Goal: Information Seeking & Learning: Find specific fact

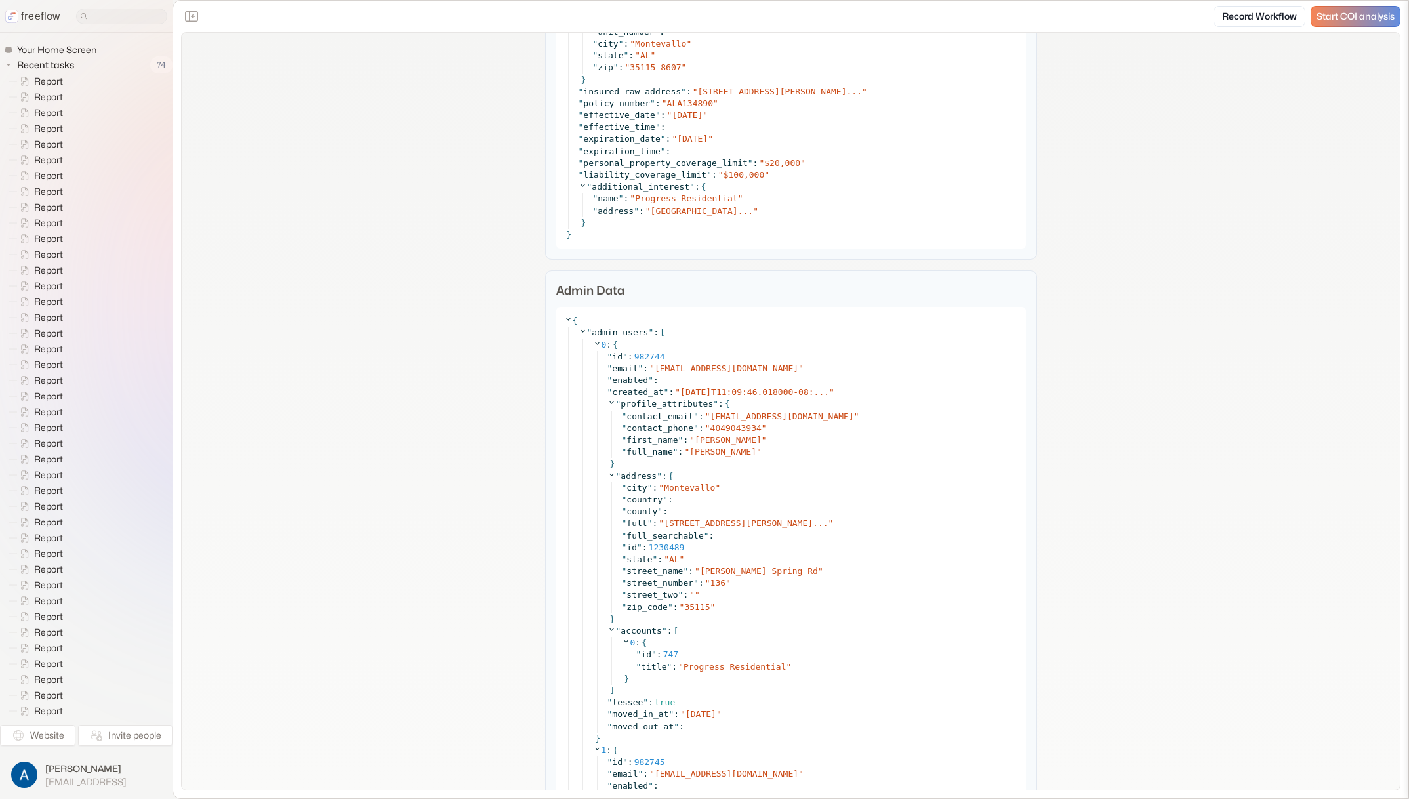
scroll to position [2192, 0]
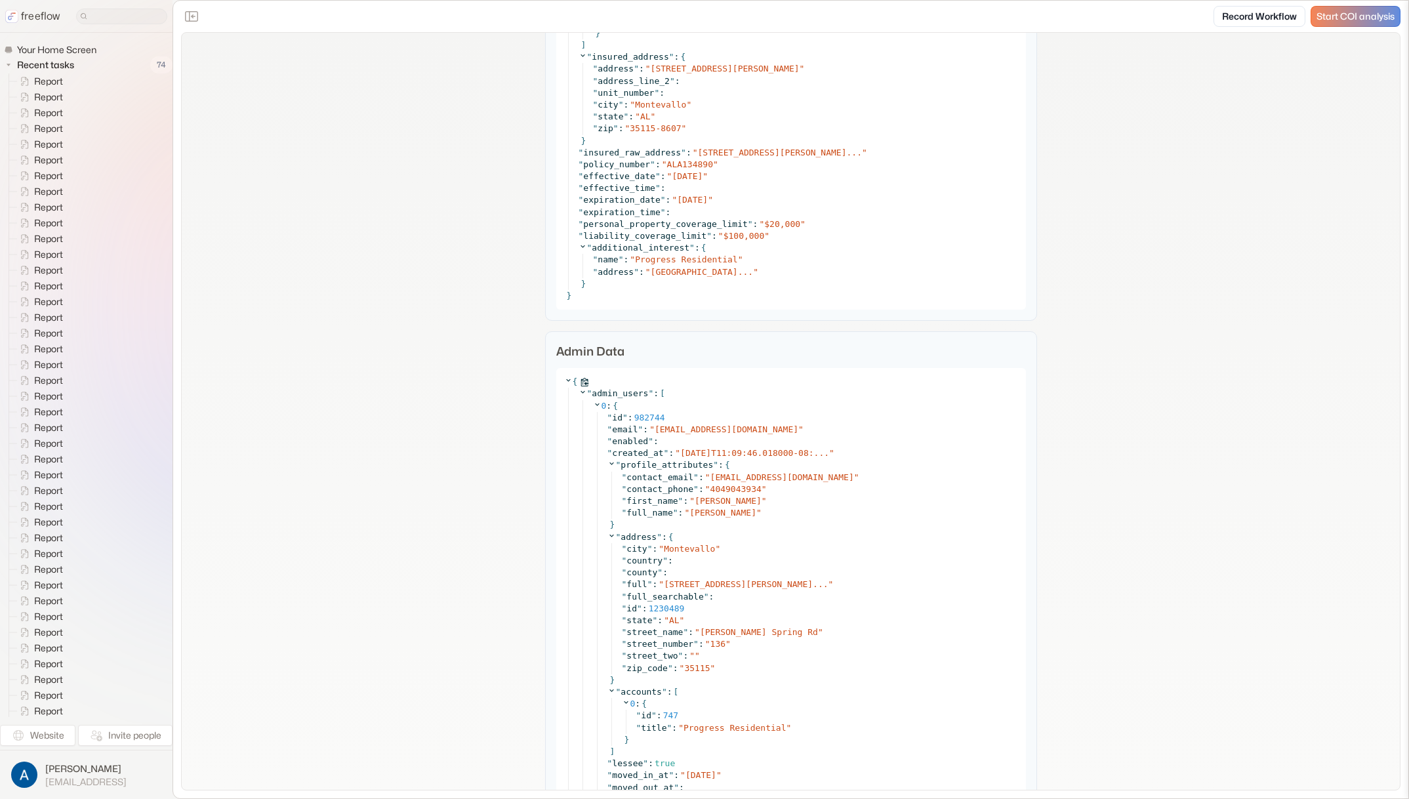
click at [564, 378] on icon at bounding box center [568, 380] width 9 height 9
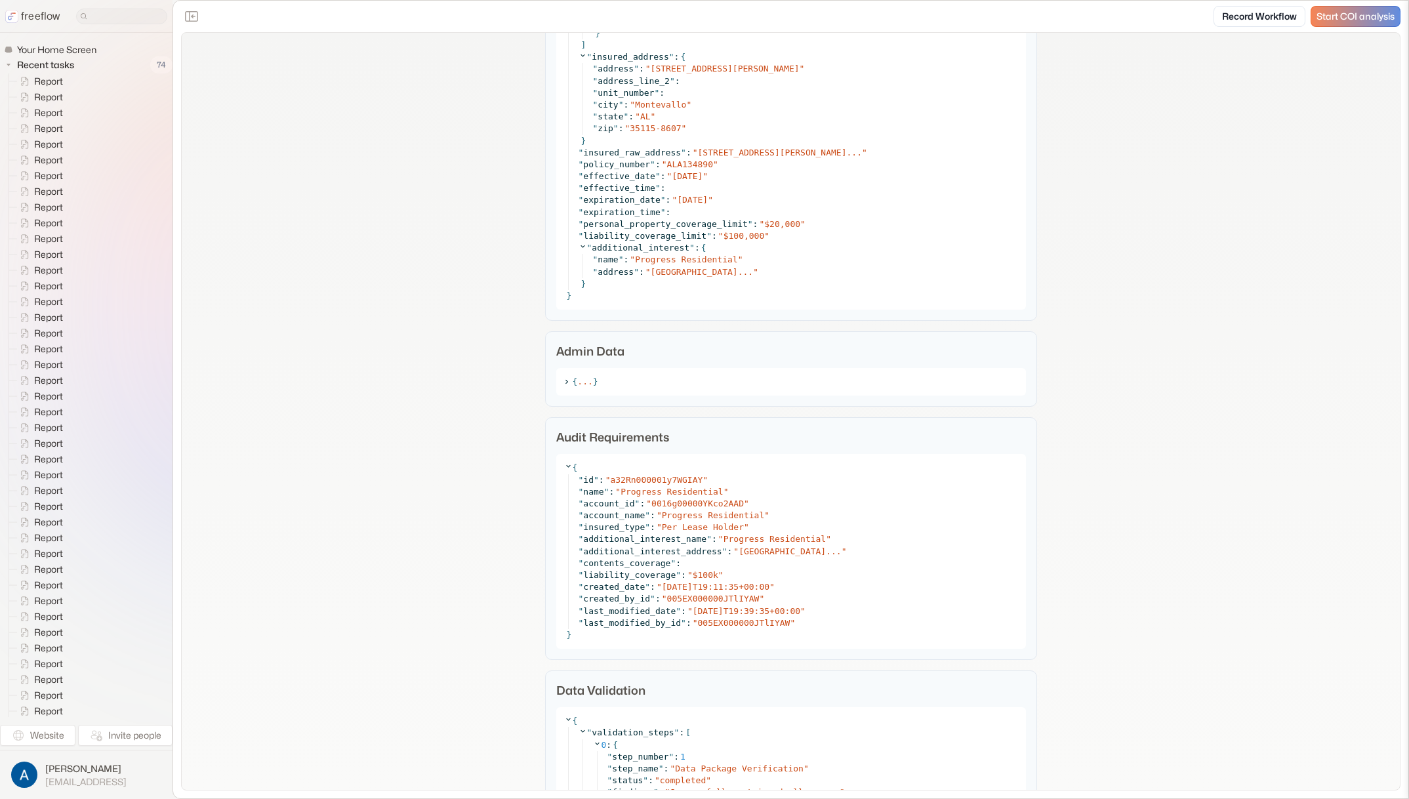
click at [545, 408] on div "Case Review { " case_number " : " 00709662 " " case_id " : " 500Rn00000hKHiTIAW…" at bounding box center [791, 405] width 492 height 2855
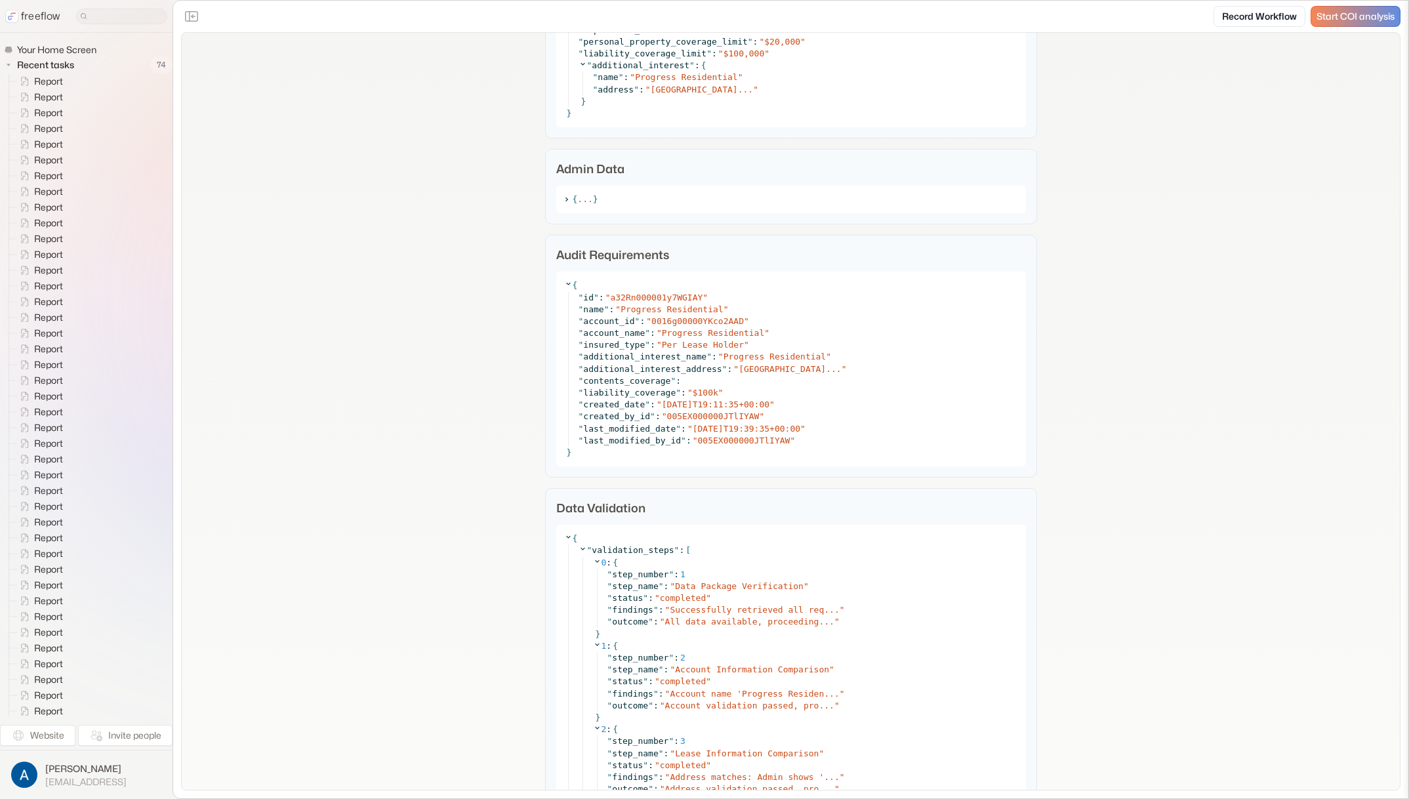
scroll to position [2231, 0]
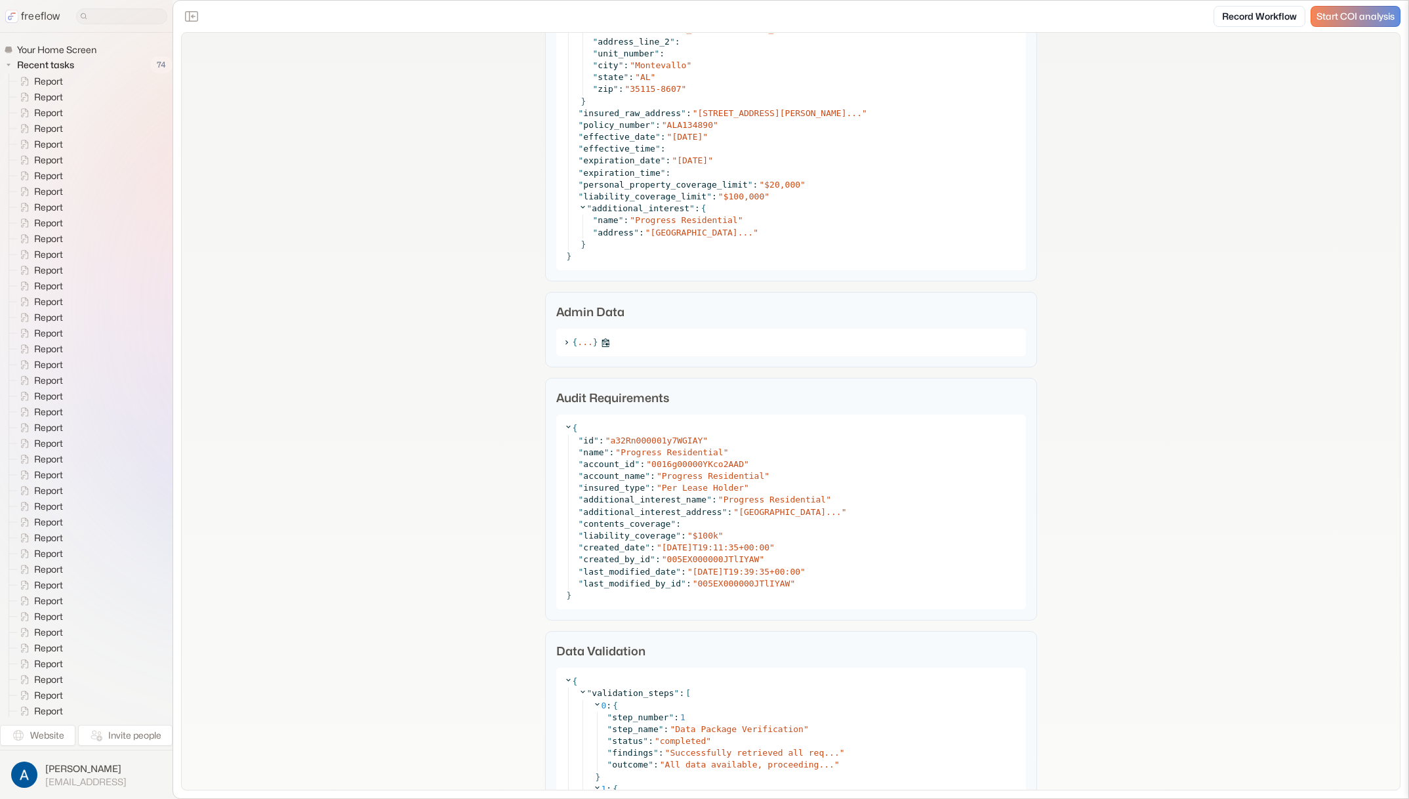
click at [562, 343] on icon at bounding box center [566, 342] width 9 height 9
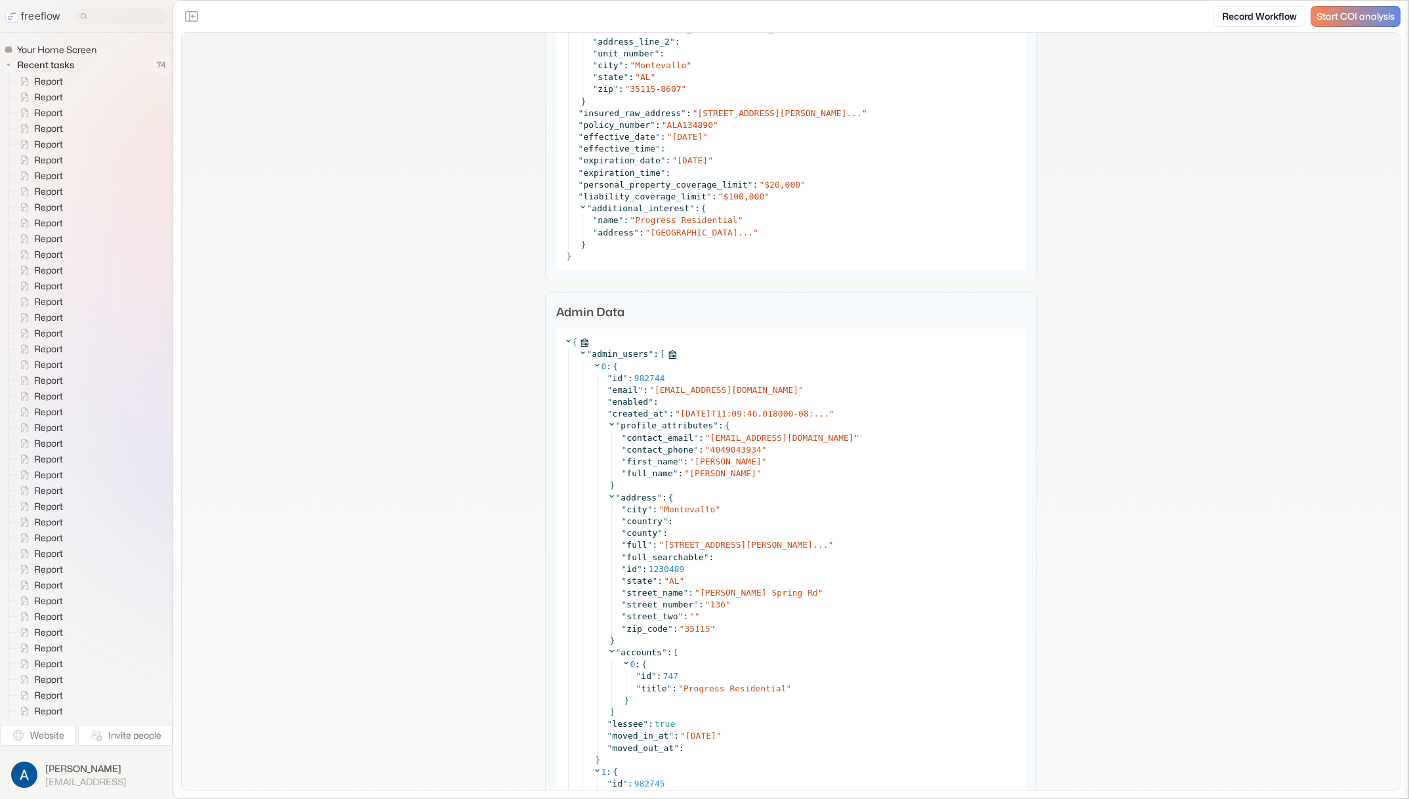
click at [580, 353] on icon at bounding box center [582, 352] width 9 height 9
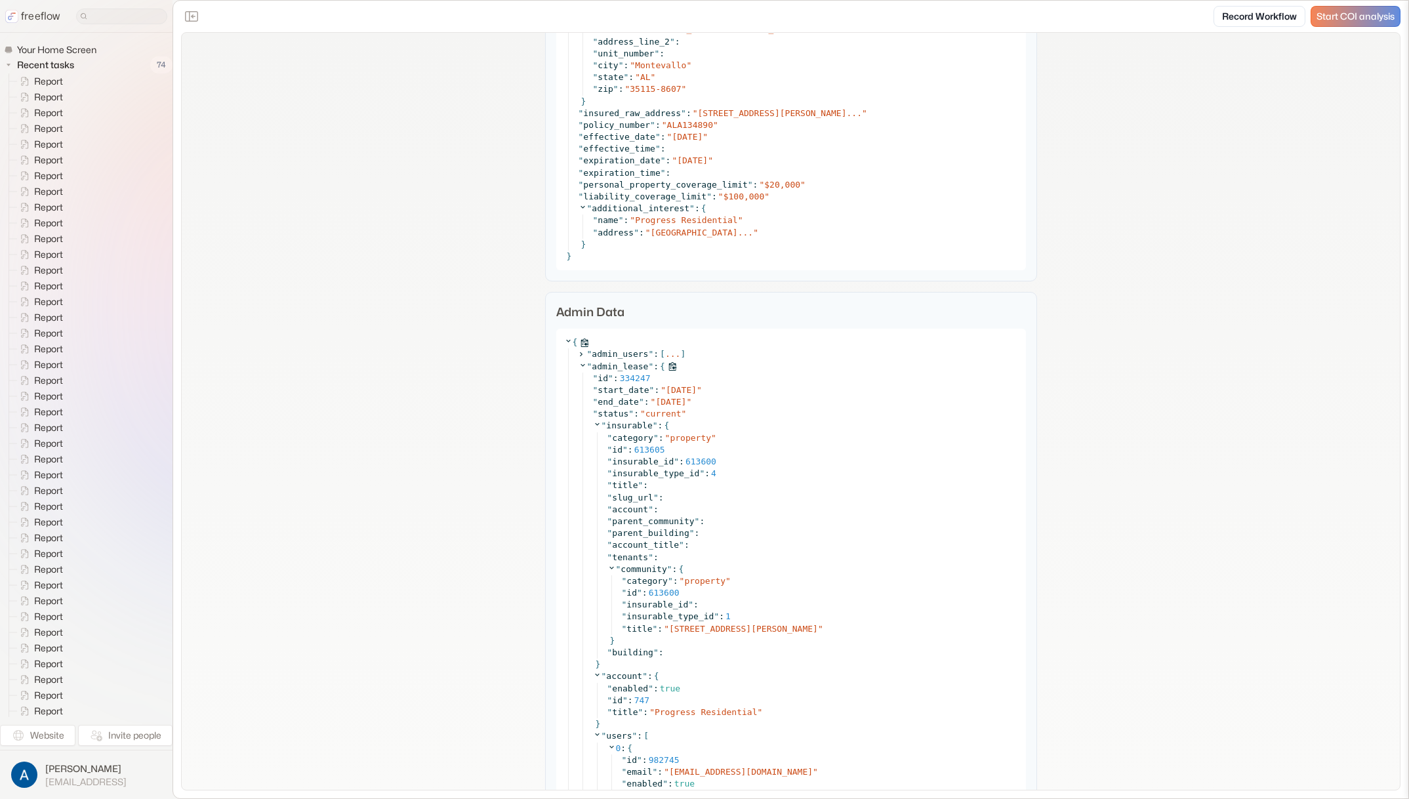
click at [578, 367] on icon at bounding box center [582, 365] width 9 height 9
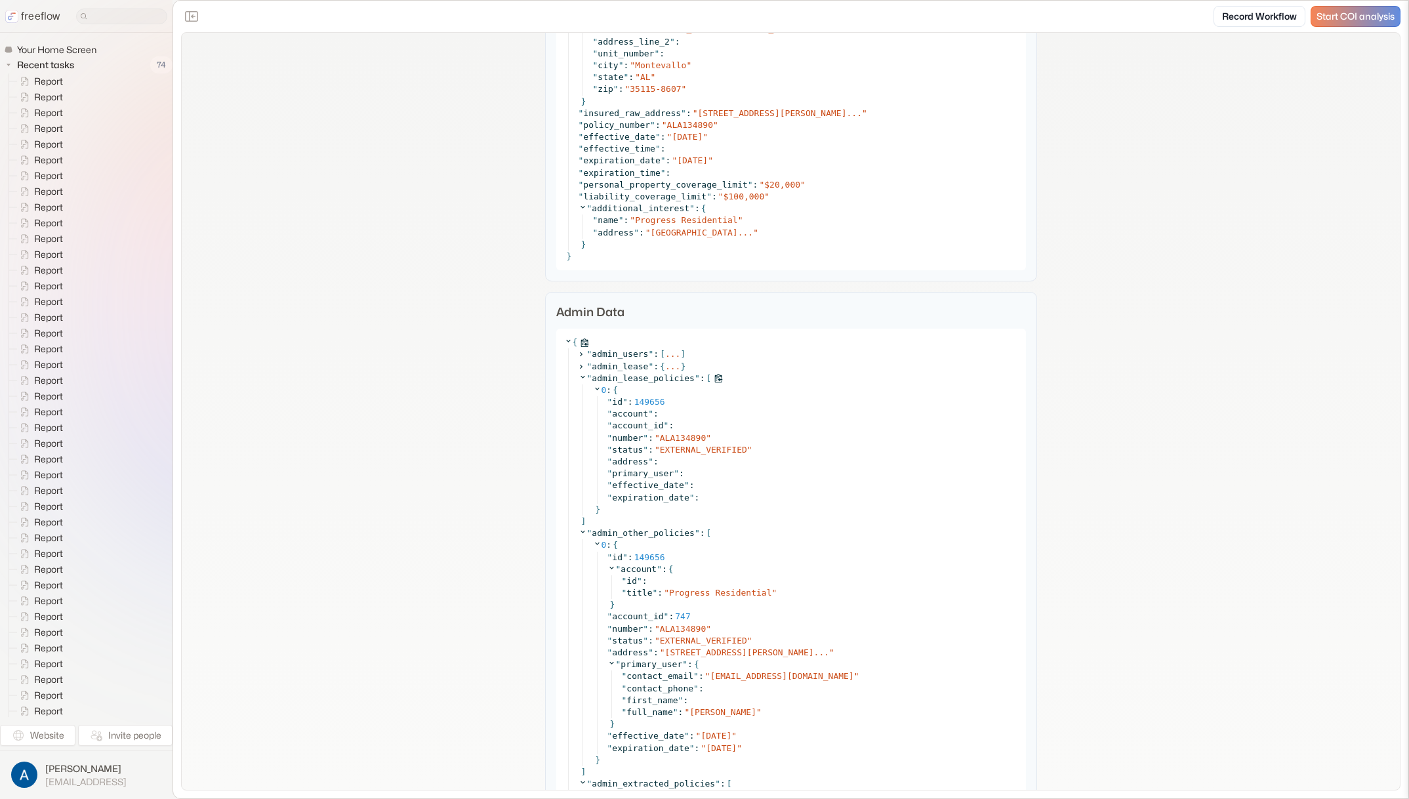
click at [578, 378] on icon at bounding box center [582, 377] width 9 height 9
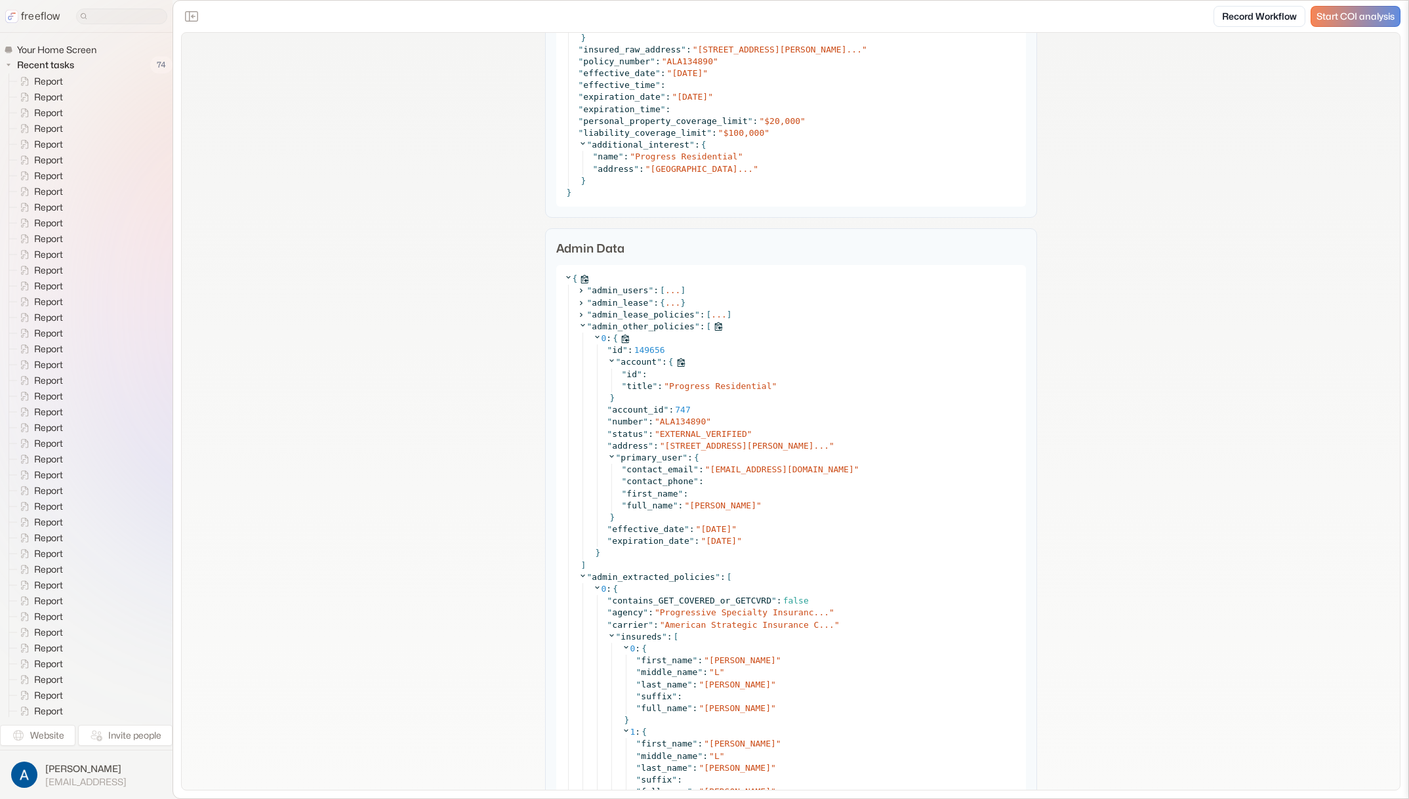
scroll to position [2302, 0]
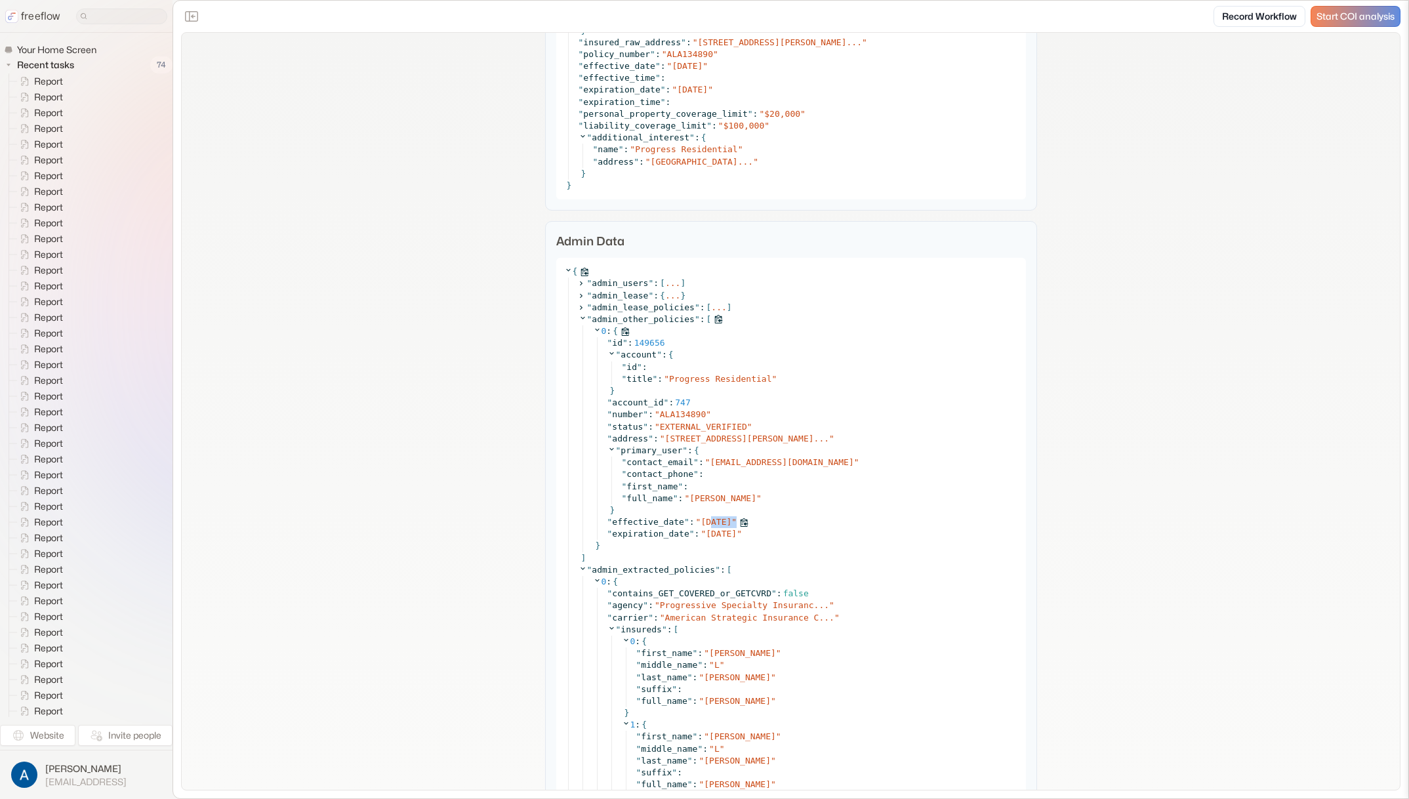
drag, startPoint x: 704, startPoint y: 519, endPoint x: 753, endPoint y: 520, distance: 49.2
click at [753, 520] on div "" effective_date " : " [DATE] "" at bounding box center [812, 522] width 411 height 12
click at [424, 445] on div "**********" at bounding box center [791, 149] width 1218 height 4837
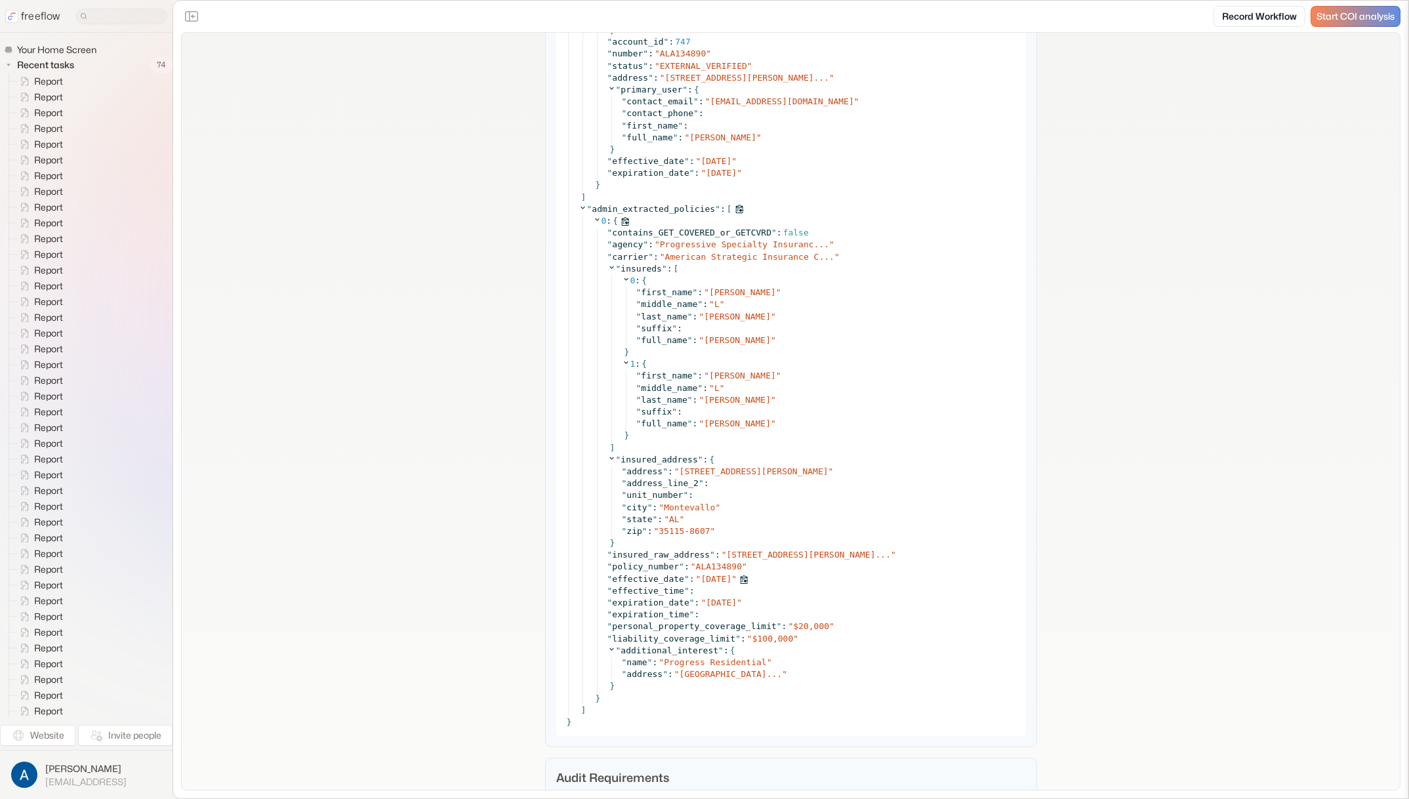
drag, startPoint x: 698, startPoint y: 573, endPoint x: 746, endPoint y: 573, distance: 47.9
click at [731, 574] on span "[DATE]" at bounding box center [715, 579] width 31 height 10
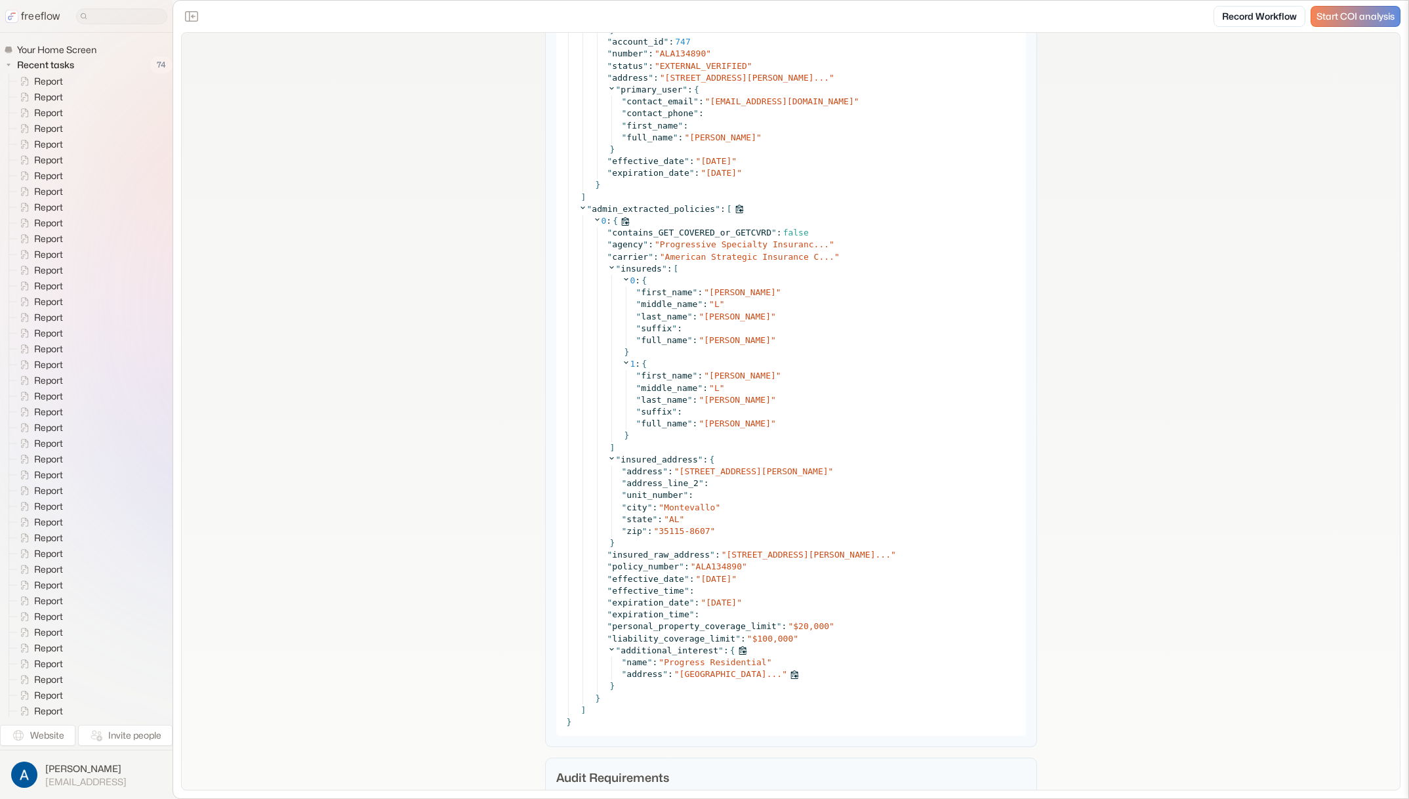
click at [712, 670] on span "[GEOGRAPHIC_DATA]..." at bounding box center [730, 674] width 103 height 10
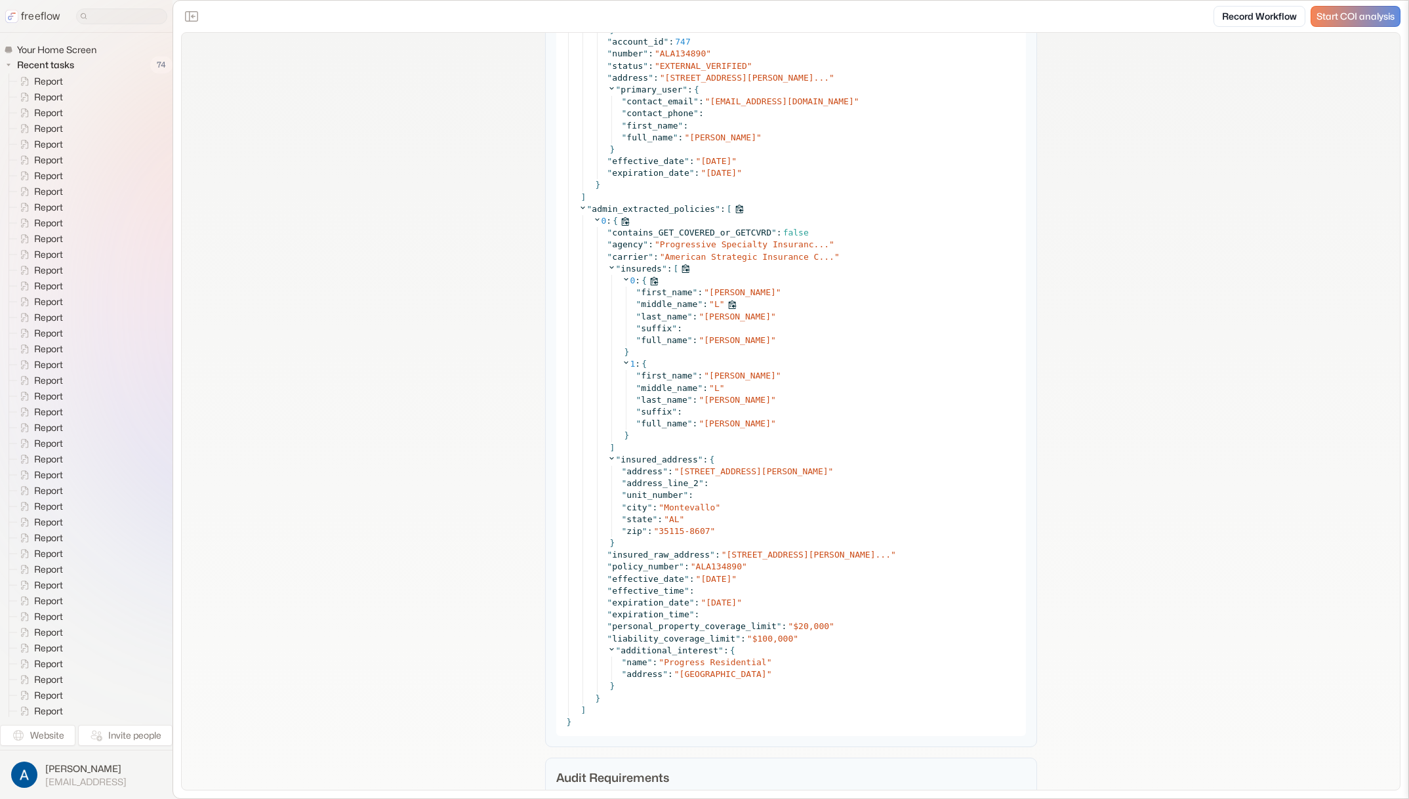
click at [994, 299] on div "" middle_name " : " L "" at bounding box center [827, 304] width 382 height 12
